Goal: Task Accomplishment & Management: Complete application form

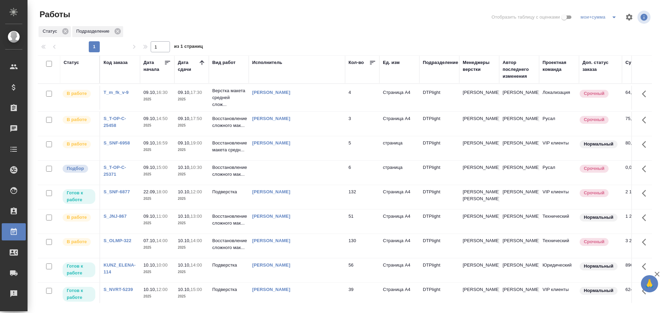
click at [266, 185] on td at bounding box center [297, 173] width 96 height 24
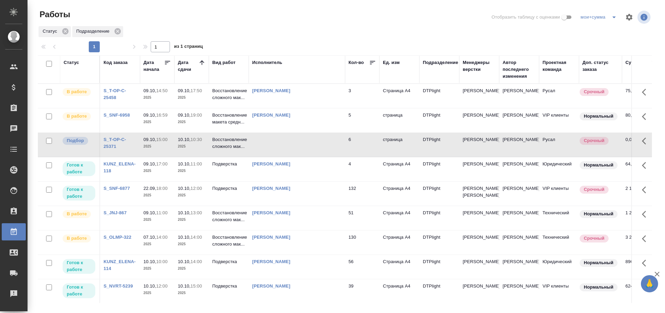
click at [294, 151] on td at bounding box center [297, 145] width 96 height 24
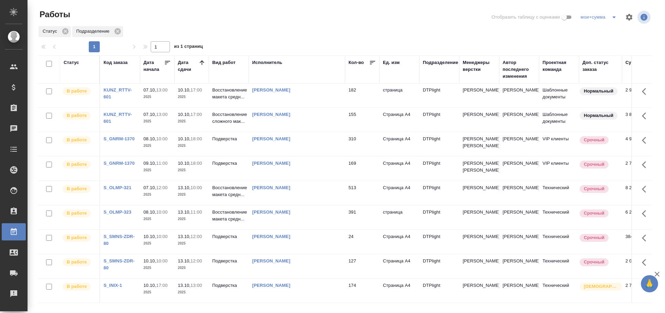
scroll to position [295, 0]
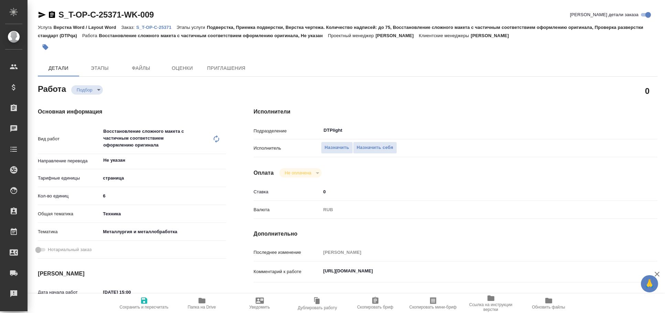
type textarea "x"
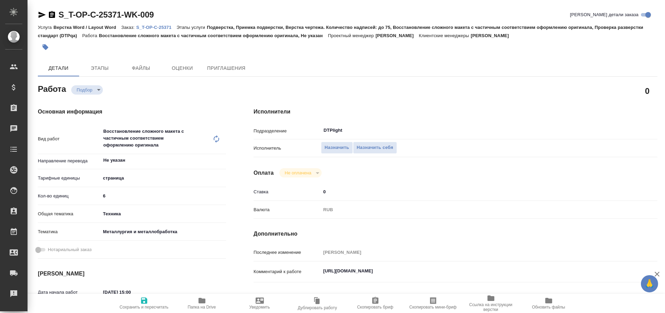
type textarea "x"
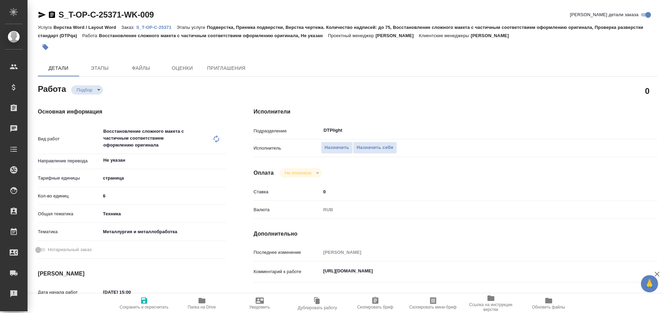
click at [42, 13] on icon "button" at bounding box center [42, 15] width 8 height 8
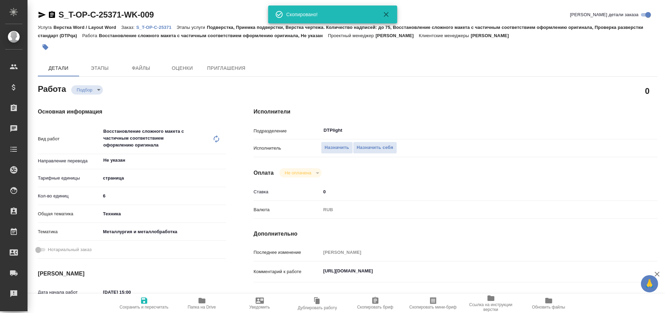
type textarea "x"
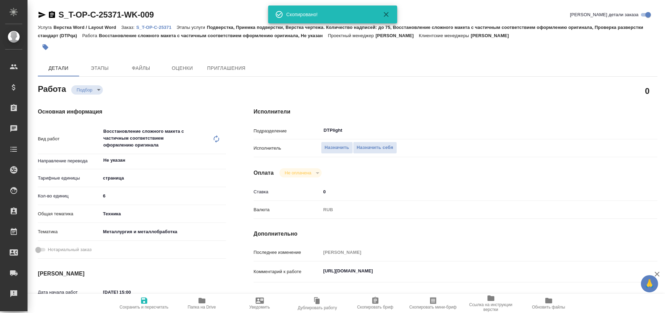
type textarea "x"
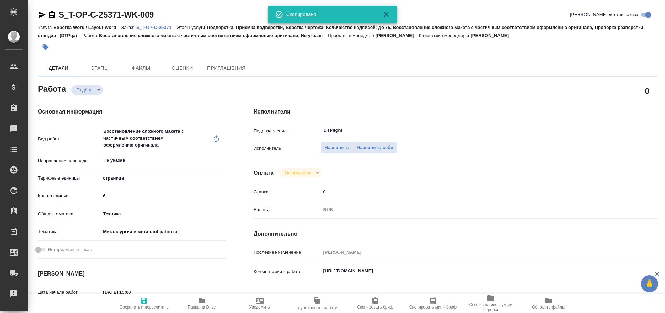
type textarea "x"
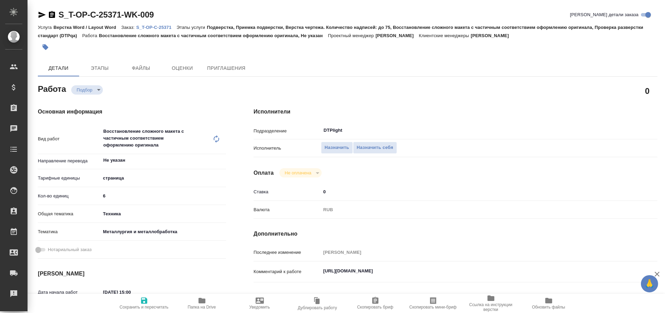
click at [400, 272] on textarea "https://drive.awatera.com/s/AWKK9XaXgpXi5mG" at bounding box center [472, 271] width 303 height 12
click at [400, 272] on textarea "https://drive.awatera.com/s/AWKK9XaXgpXi5mG" at bounding box center [472, 271] width 302 height 12
type textarea "x"
click at [43, 13] on icon "button" at bounding box center [42, 15] width 7 height 6
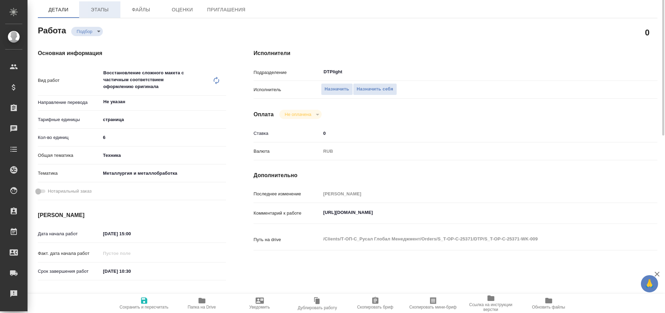
scroll to position [20, 0]
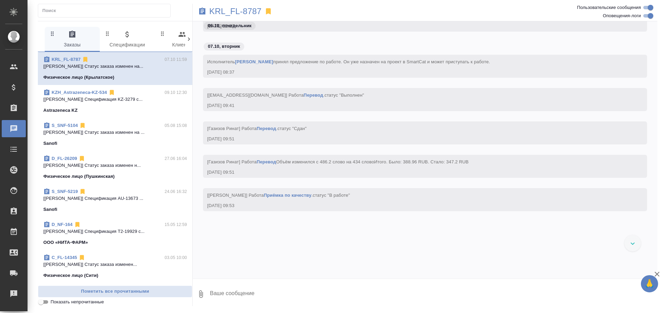
scroll to position [1797, 0]
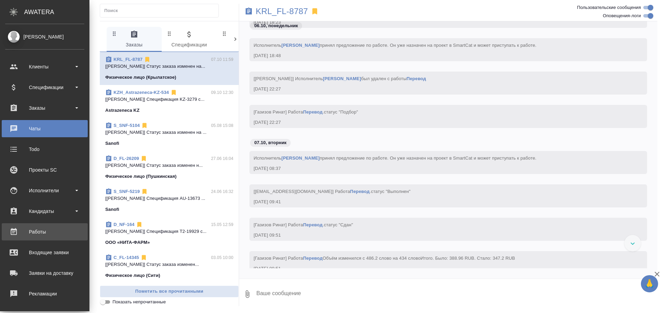
click at [52, 224] on link "Работы" at bounding box center [45, 231] width 86 height 17
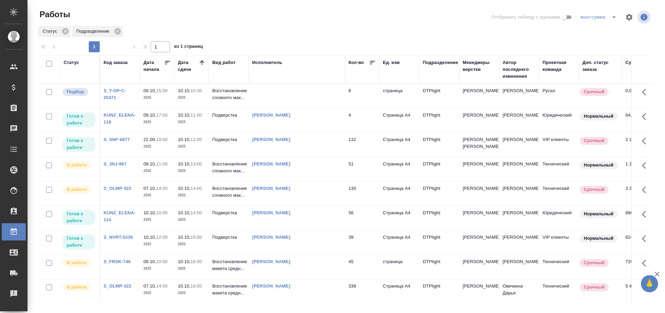
click at [290, 30] on div "Статус Подразделение" at bounding box center [345, 31] width 614 height 12
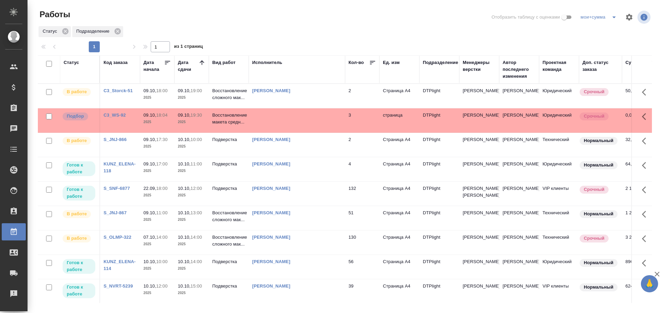
click at [279, 39] on div at bounding box center [347, 39] width 619 height 3
click at [316, 118] on td at bounding box center [297, 120] width 96 height 24
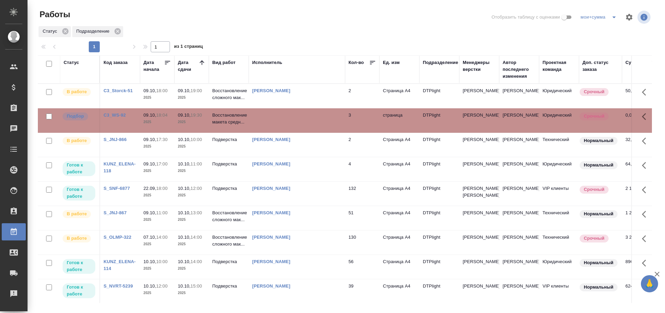
click at [315, 123] on td at bounding box center [297, 120] width 96 height 24
click at [287, 117] on td at bounding box center [297, 120] width 96 height 24
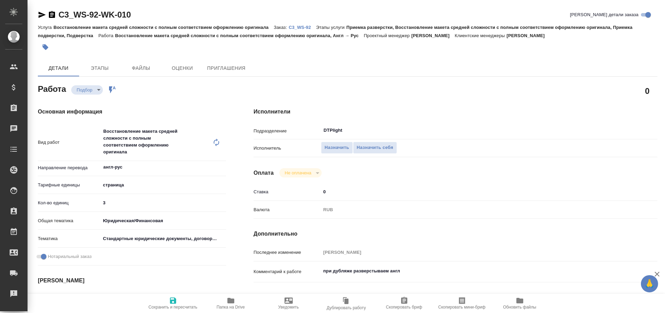
type textarea "x"
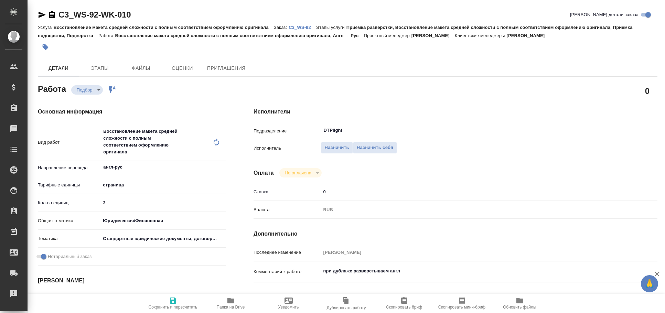
type textarea "x"
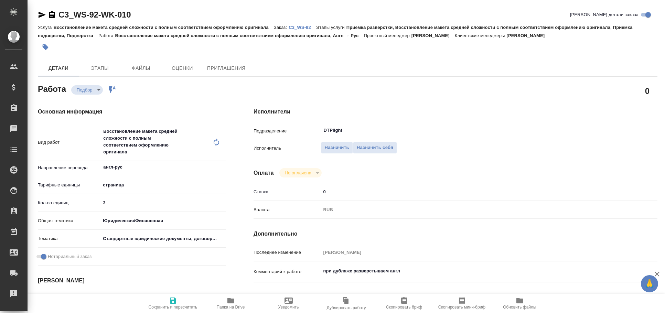
type textarea "x"
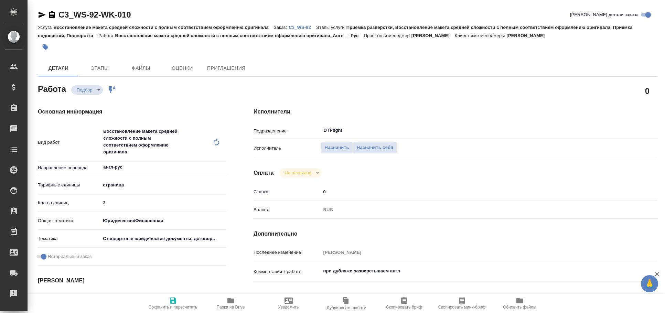
type textarea "x"
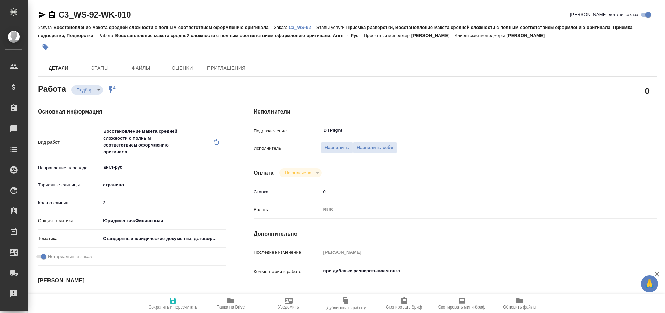
click at [235, 303] on span "Папка на Drive" at bounding box center [231, 302] width 50 height 13
type textarea "x"
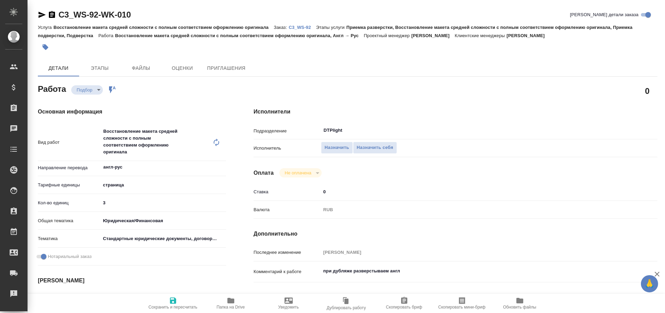
type textarea "x"
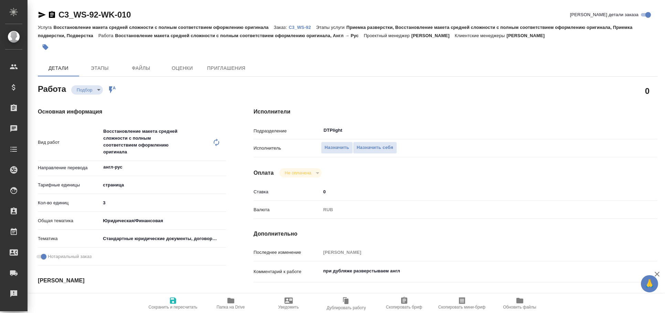
type textarea "x"
click at [41, 14] on icon "button" at bounding box center [42, 15] width 7 height 6
type textarea "x"
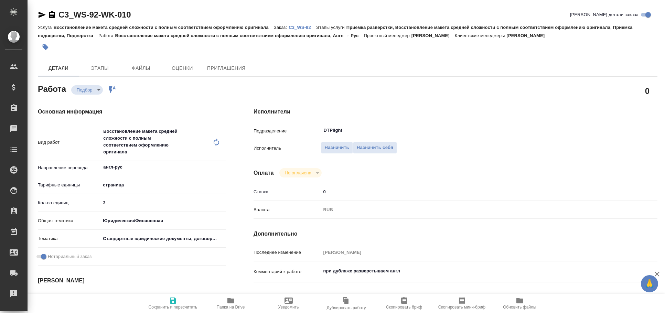
type textarea "x"
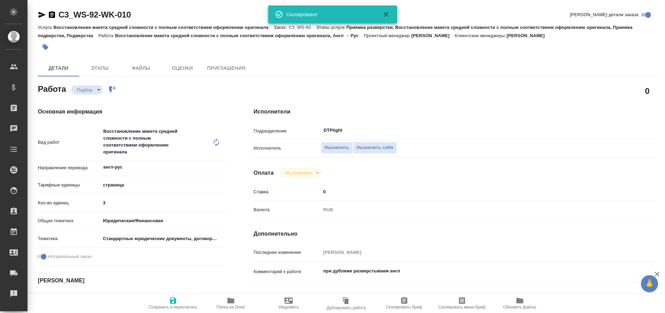
type textarea "x"
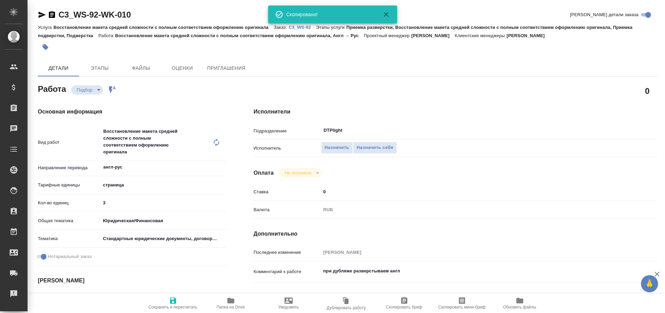
type textarea "x"
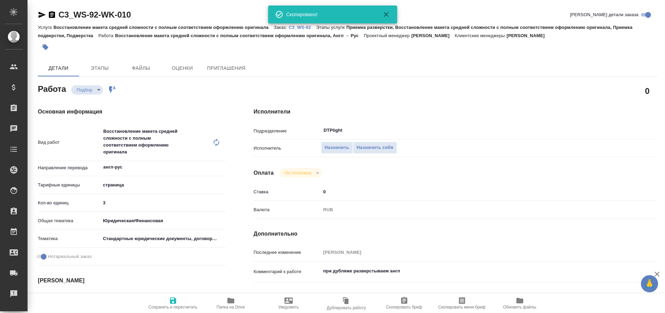
type textarea "x"
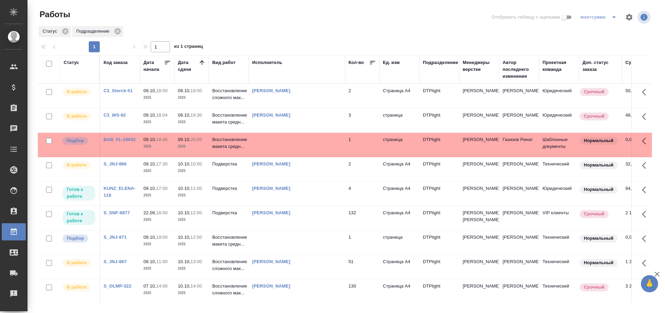
click at [283, 21] on div at bounding box center [347, 17] width 206 height 17
drag, startPoint x: 261, startPoint y: 141, endPoint x: 235, endPoint y: 142, distance: 26.2
click at [235, 142] on p "Восстановление макета средн..." at bounding box center [228, 143] width 33 height 14
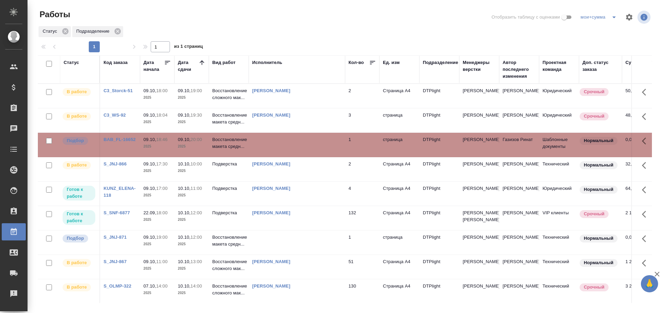
click at [251, 141] on td at bounding box center [297, 145] width 96 height 24
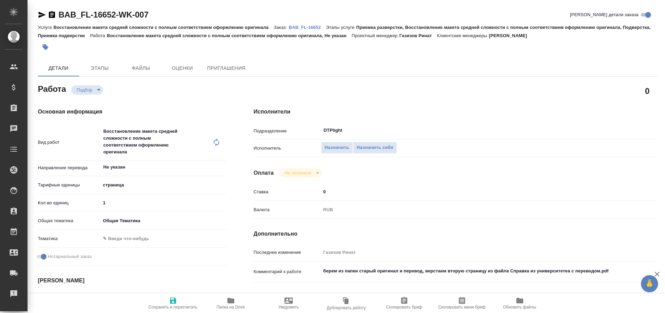
type textarea "x"
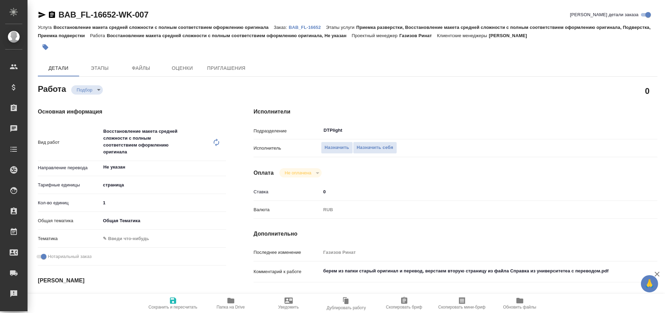
type textarea "x"
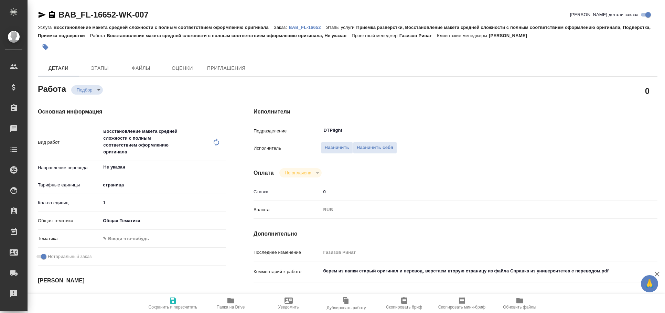
type textarea "x"
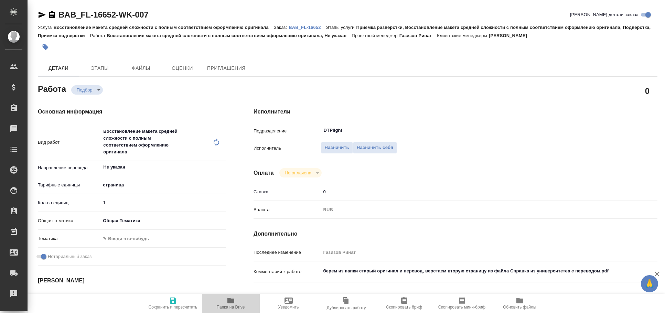
click at [230, 297] on icon "button" at bounding box center [231, 300] width 8 height 8
click at [45, 13] on icon "button" at bounding box center [42, 15] width 8 height 8
